Goal: Task Accomplishment & Management: Manage account settings

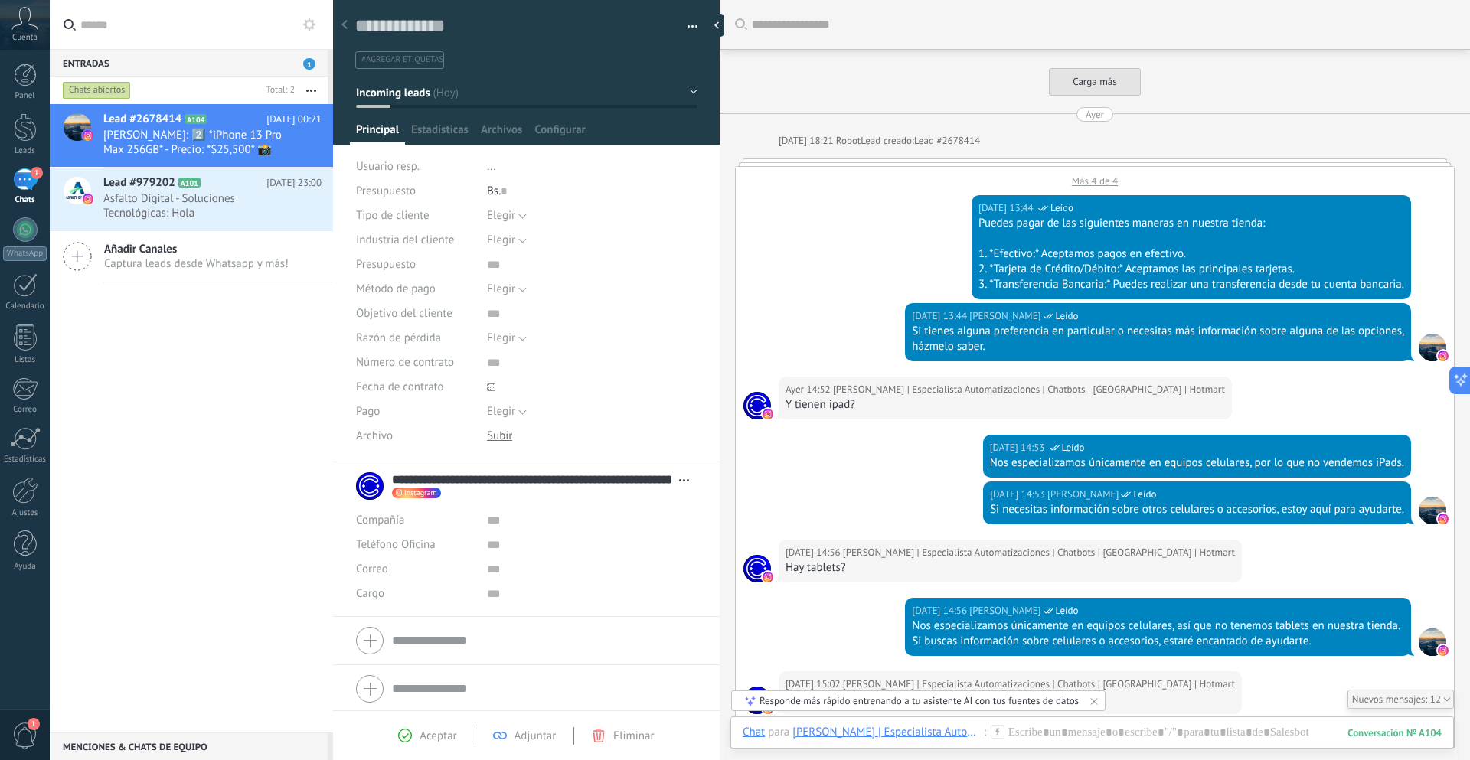
scroll to position [23, 0]
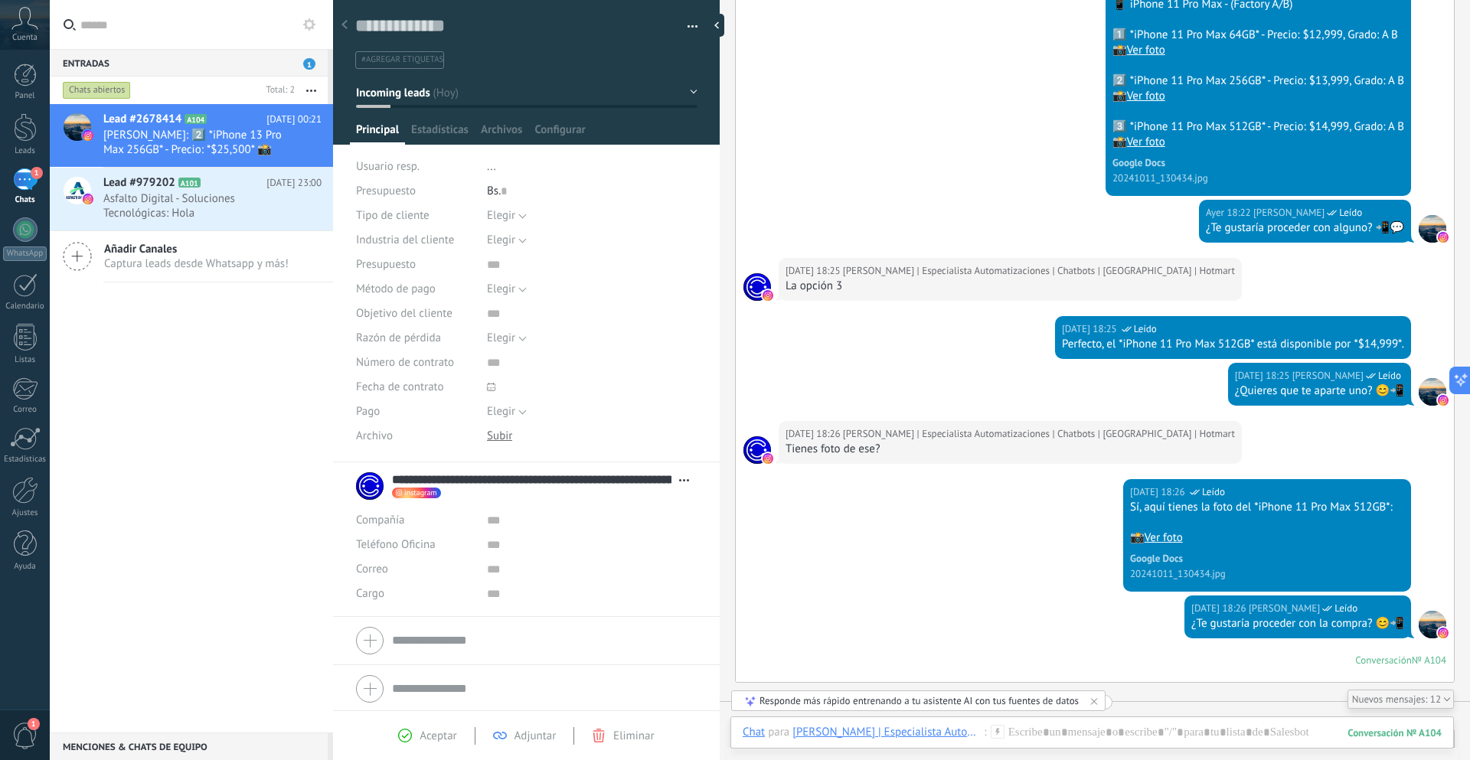
click at [686, 25] on button "button" at bounding box center [687, 26] width 22 height 23
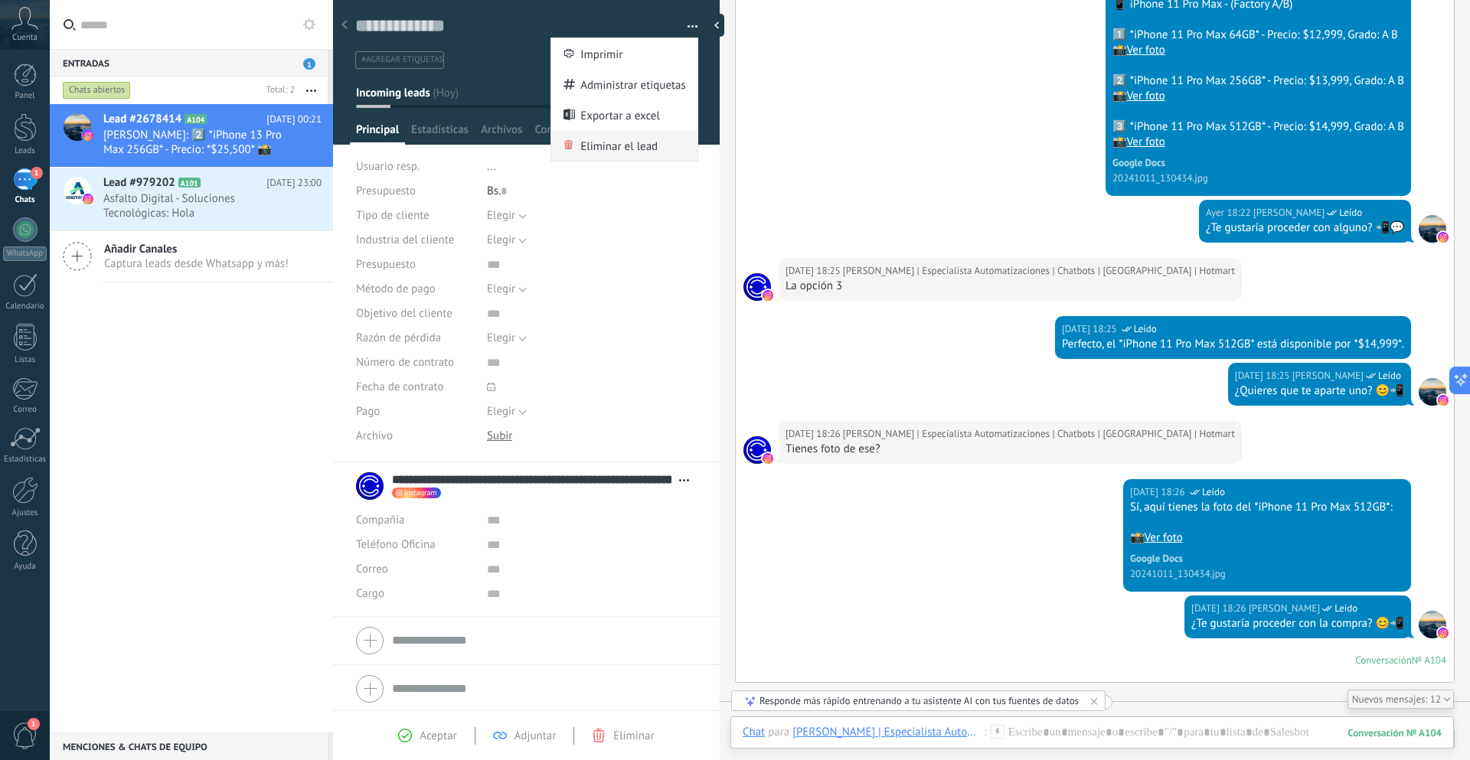
click at [589, 149] on span "Eliminar el lead" at bounding box center [618, 145] width 77 height 31
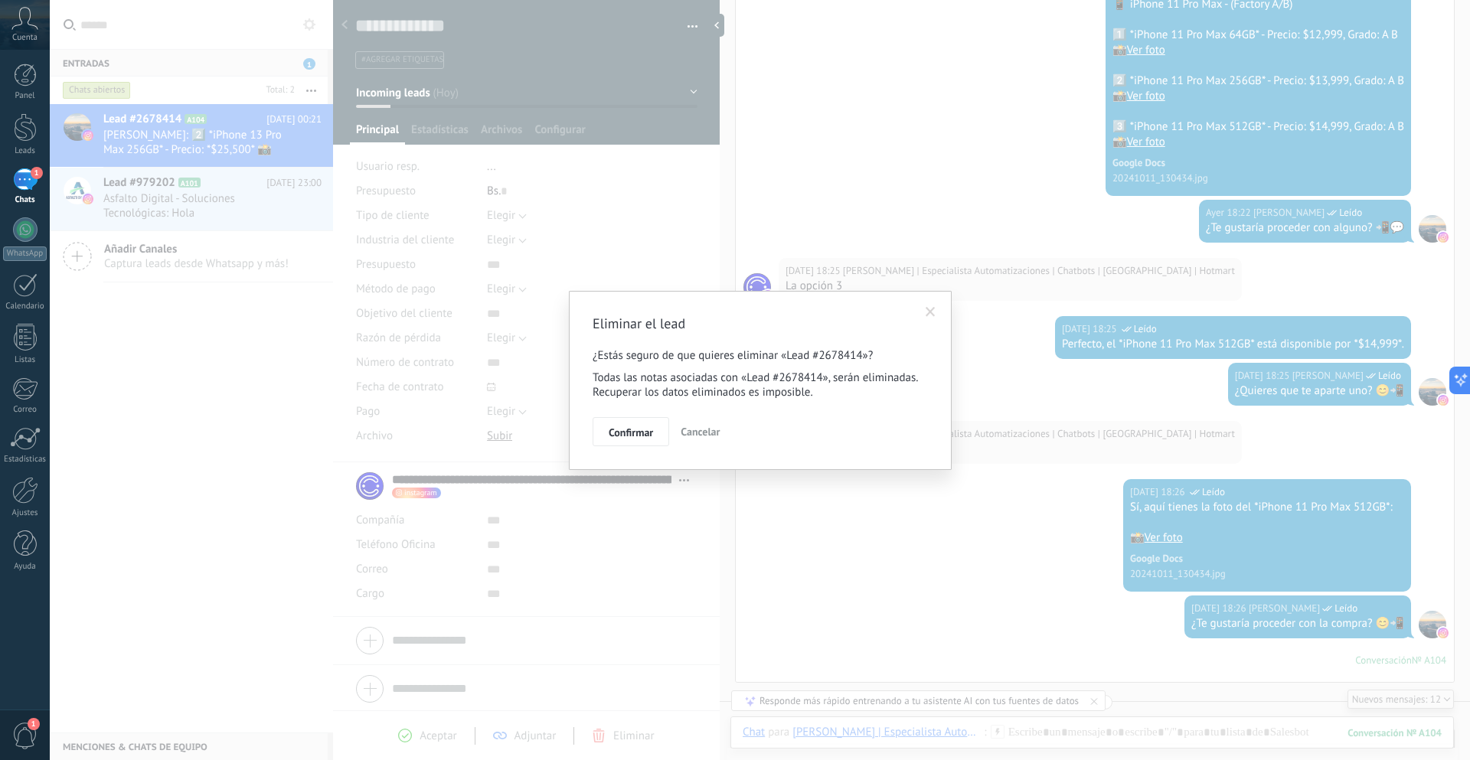
click at [630, 430] on span "Confirmar" at bounding box center [631, 432] width 44 height 11
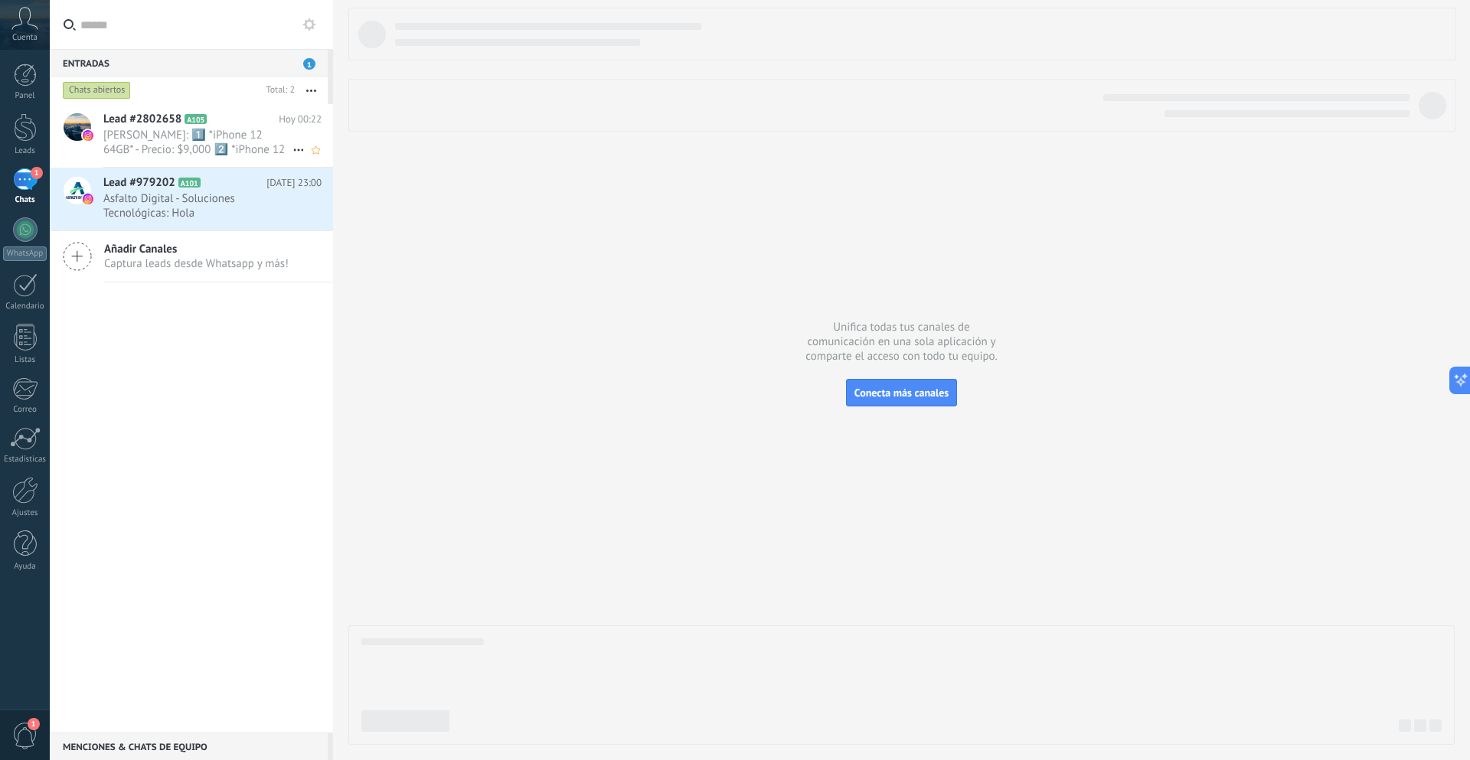
click at [209, 109] on div "Lead #2802658 A105 [DATE] 00:22 [PERSON_NAME]: 1️⃣ *iPhone 12 64GB* - Precio: $…" at bounding box center [218, 135] width 230 height 63
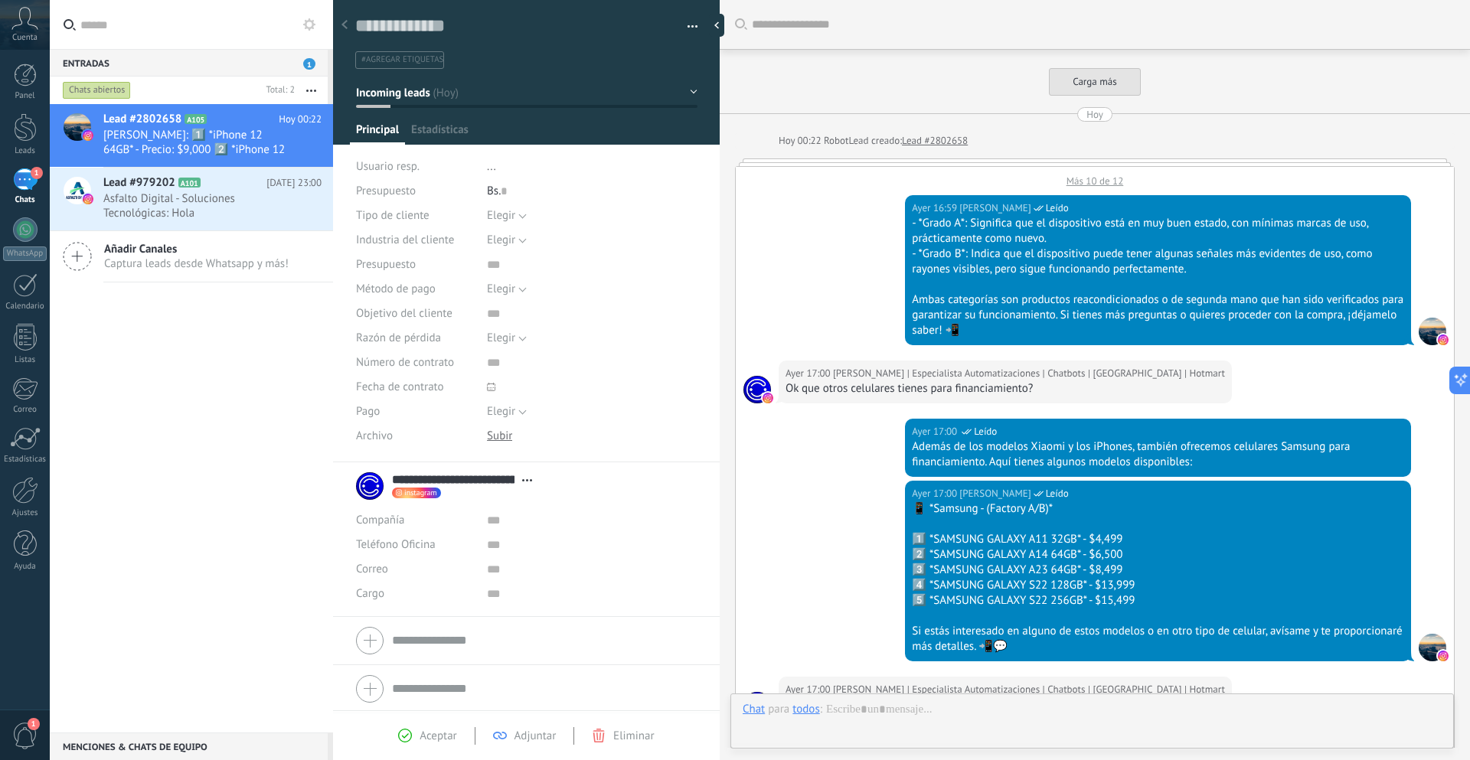
type textarea "**********"
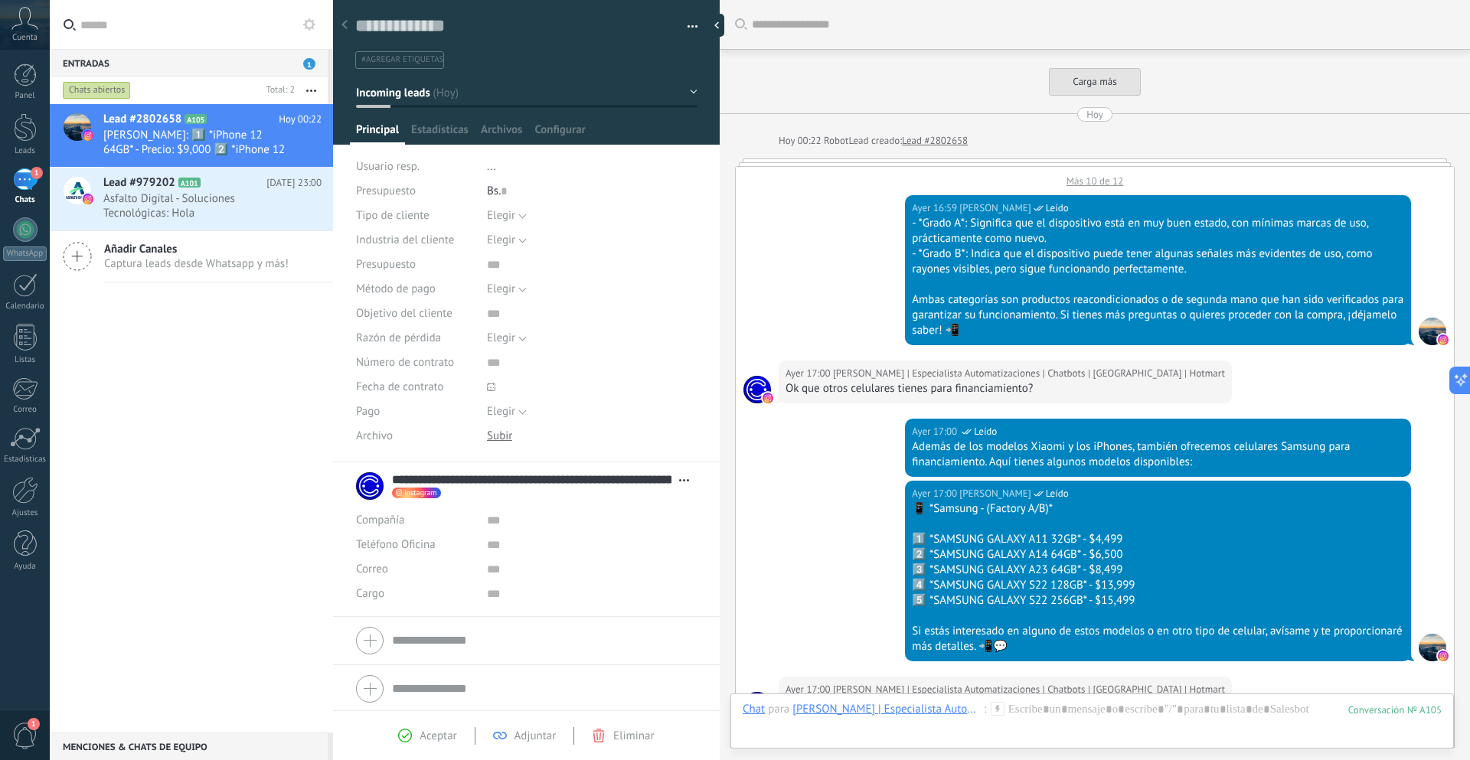
scroll to position [2811, 0]
